Goal: Information Seeking & Learning: Learn about a topic

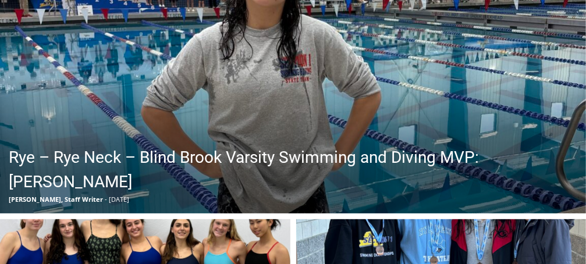
scroll to position [445, 0]
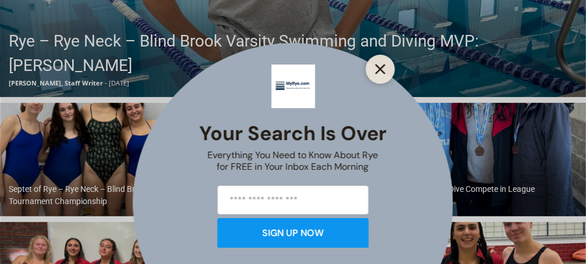
click at [386, 64] on icon "Close" at bounding box center [381, 69] width 10 height 10
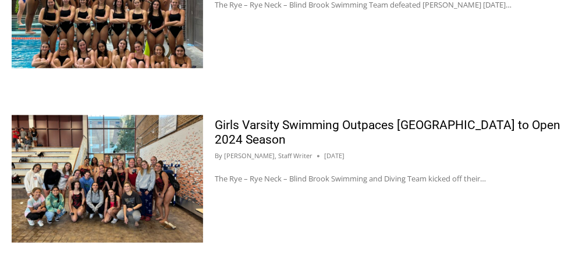
scroll to position [1551, 0]
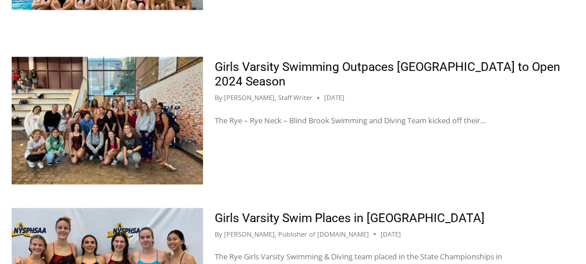
click at [114, 129] on img at bounding box center [108, 120] width 192 height 128
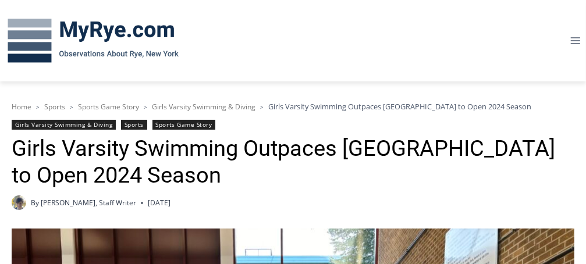
drag, startPoint x: 0, startPoint y: 0, endPoint x: 448, endPoint y: 49, distance: 450.5
click at [447, 48] on div "Toggle Menu" at bounding box center [481, 41] width 211 height 82
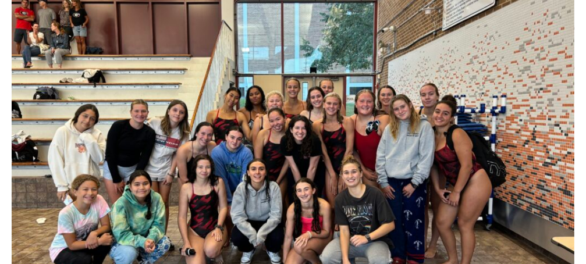
scroll to position [559, 0]
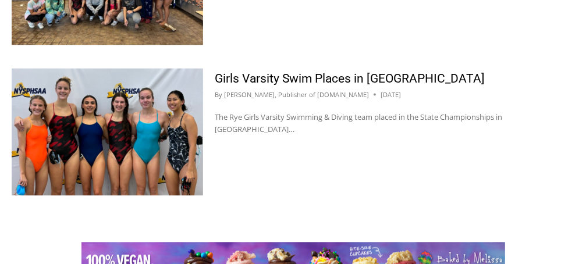
click at [121, 137] on img at bounding box center [108, 132] width 192 height 128
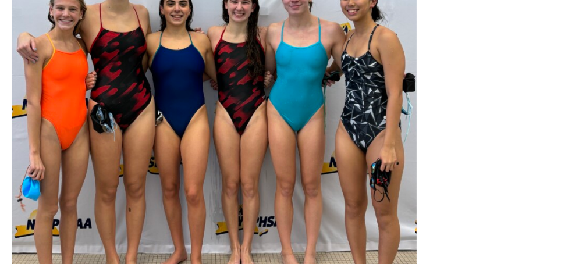
scroll to position [559, 0]
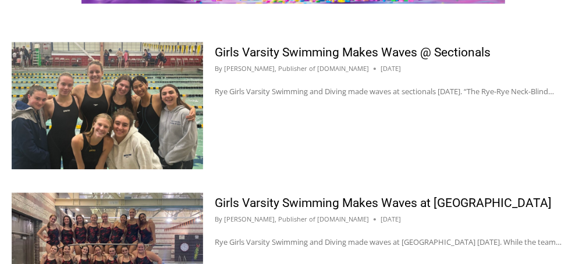
click at [94, 110] on img at bounding box center [108, 106] width 192 height 128
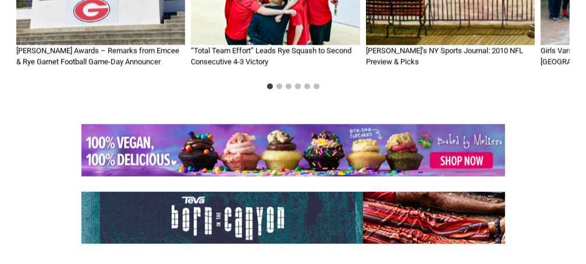
scroll to position [1549, 0]
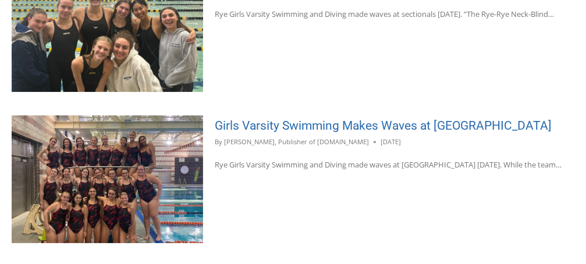
scroll to position [2118, 0]
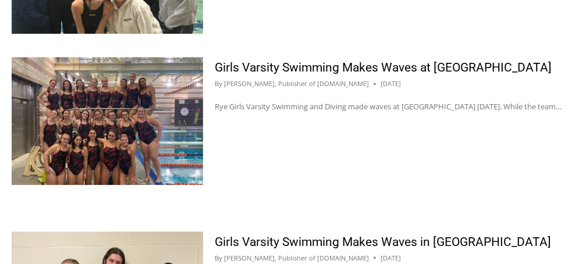
click at [107, 121] on img at bounding box center [108, 121] width 192 height 128
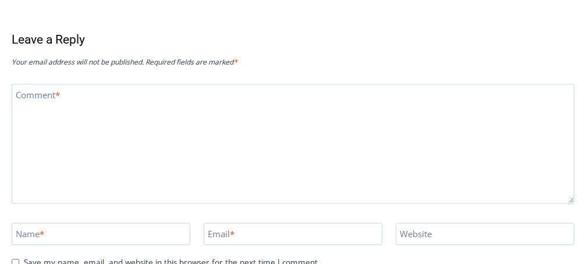
scroll to position [1433, 0]
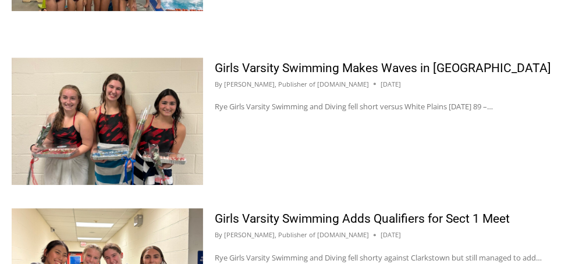
click at [104, 128] on img at bounding box center [108, 122] width 192 height 128
click at [114, 125] on img at bounding box center [108, 122] width 192 height 128
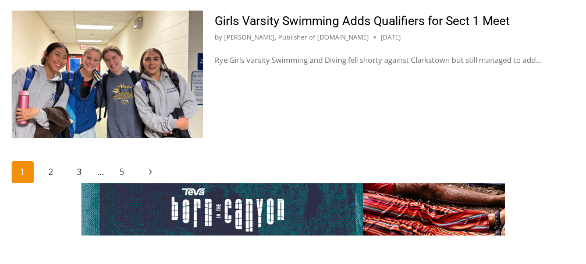
click at [92, 89] on img at bounding box center [108, 74] width 192 height 128
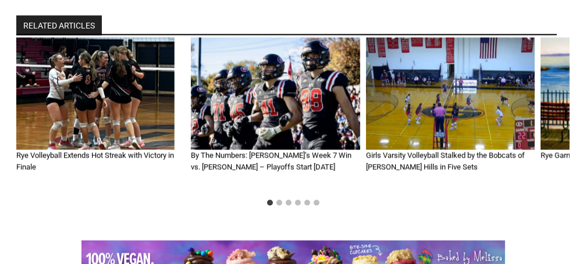
scroll to position [1374, 0]
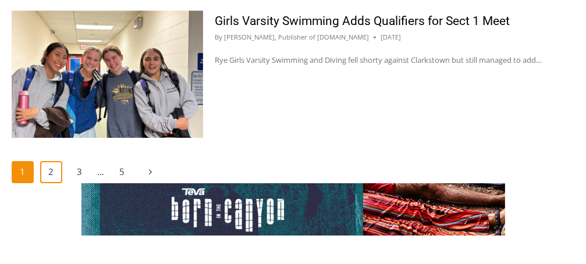
click at [49, 172] on link "2" at bounding box center [51, 172] width 22 height 22
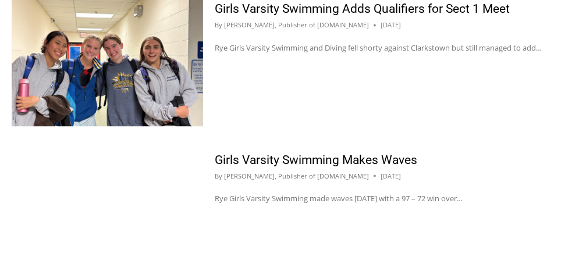
scroll to position [1726, 0]
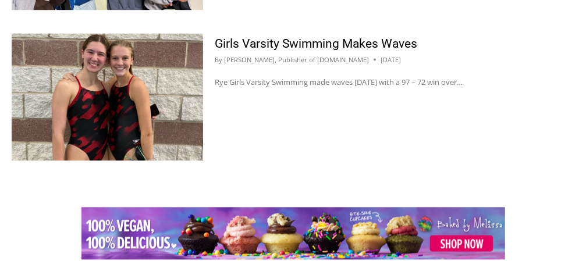
click at [102, 104] on img at bounding box center [108, 97] width 192 height 128
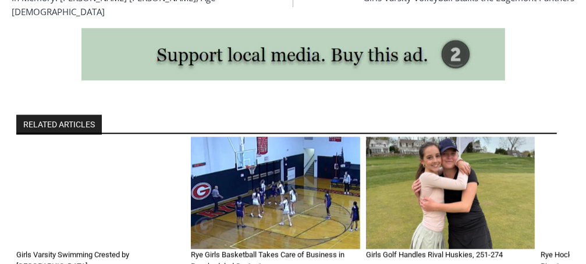
scroll to position [1898, 0]
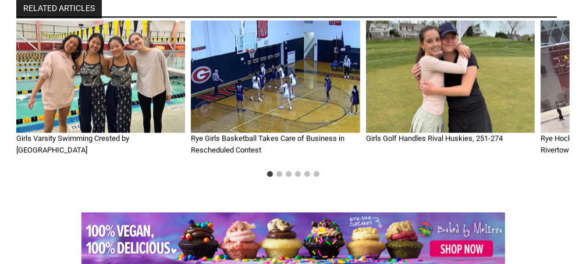
click at [95, 56] on img "1 of 6" at bounding box center [100, 76] width 169 height 112
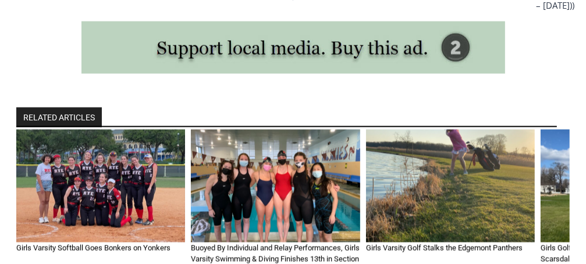
scroll to position [1374, 0]
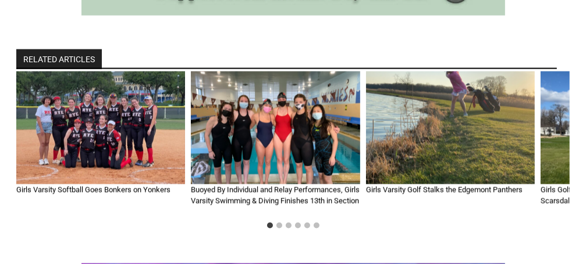
click at [273, 118] on img "2 of 6" at bounding box center [275, 128] width 169 height 112
